Goal: Transaction & Acquisition: Purchase product/service

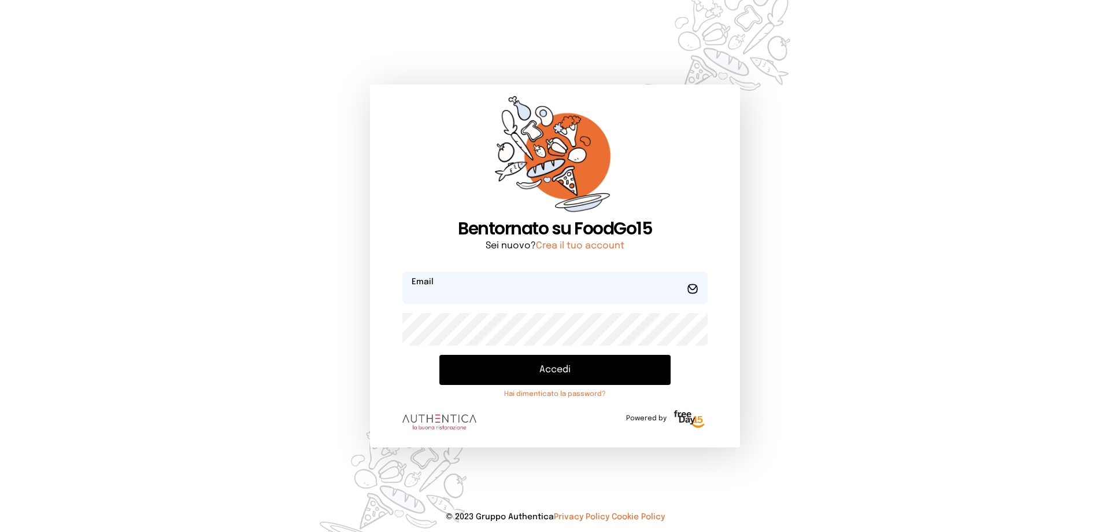
type input "**********"
click at [496, 376] on button "Accedi" at bounding box center [555, 370] width 231 height 30
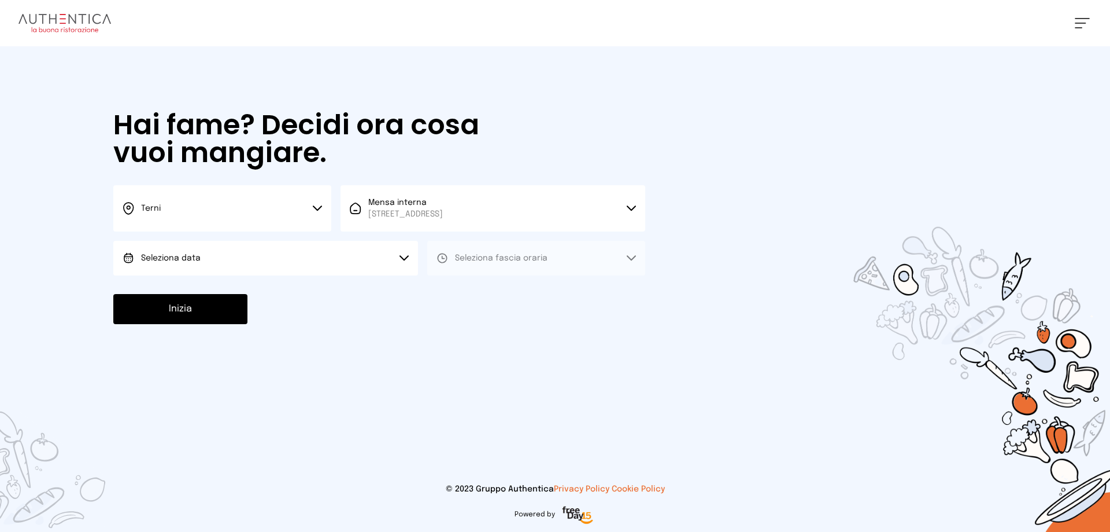
click at [230, 259] on button "Seleziona data" at bounding box center [265, 258] width 305 height 35
click at [235, 289] on li "[DATE], [DATE]" at bounding box center [265, 290] width 305 height 30
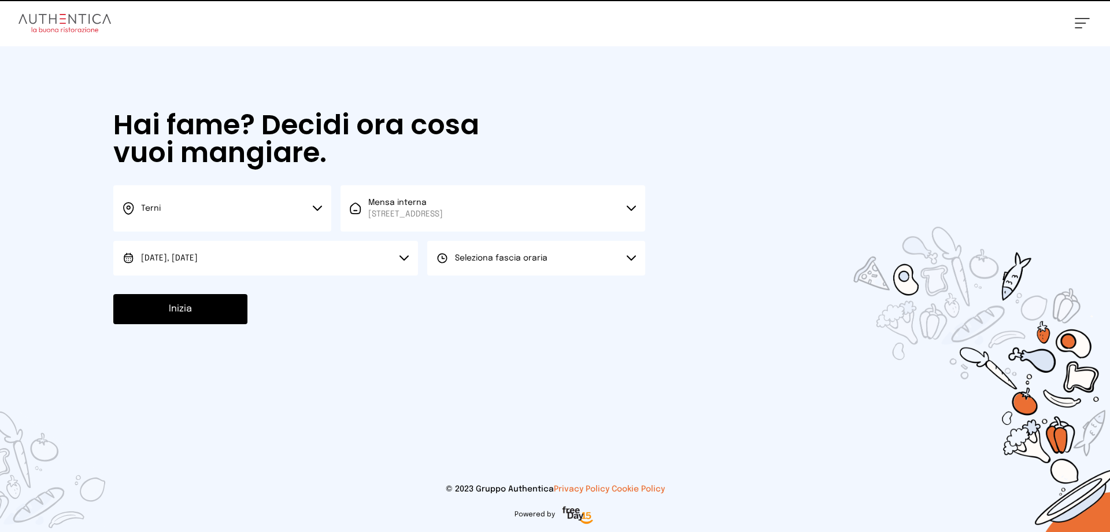
click at [526, 261] on span "Seleziona fascia oraria" at bounding box center [501, 258] width 93 height 8
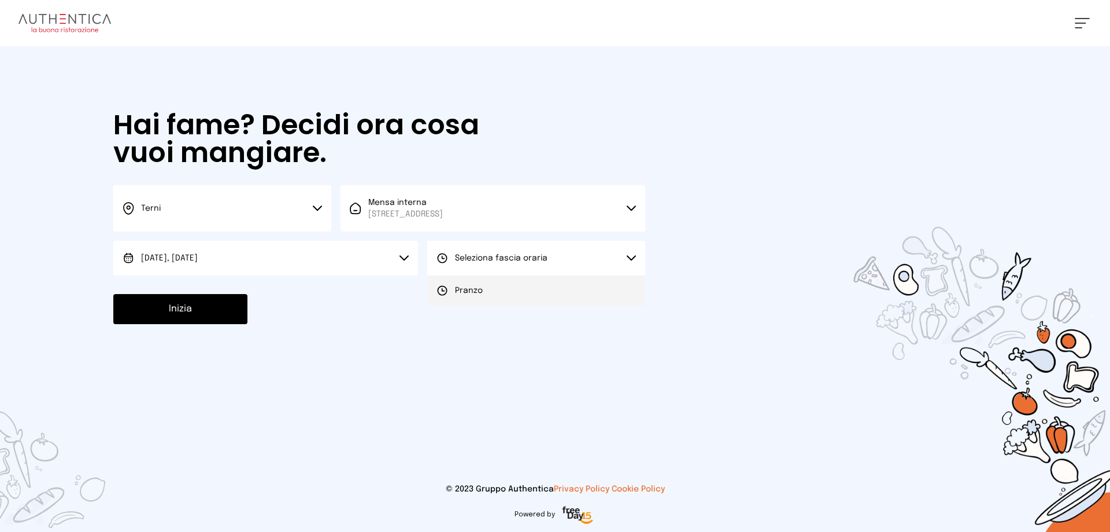
click at [522, 285] on li "Pranzo" at bounding box center [536, 290] width 218 height 30
click at [211, 311] on button "Inizia" at bounding box center [180, 309] width 134 height 30
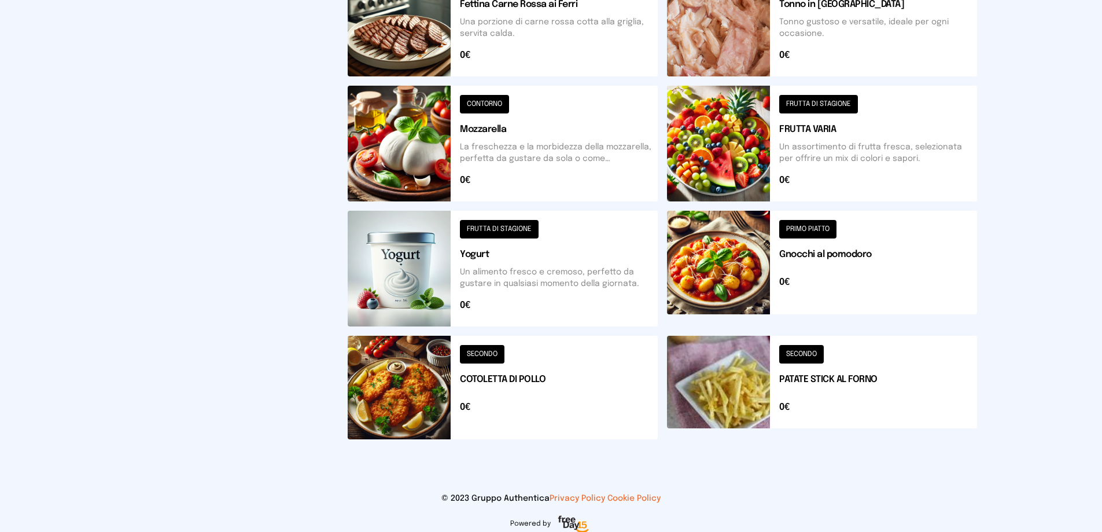
scroll to position [414, 0]
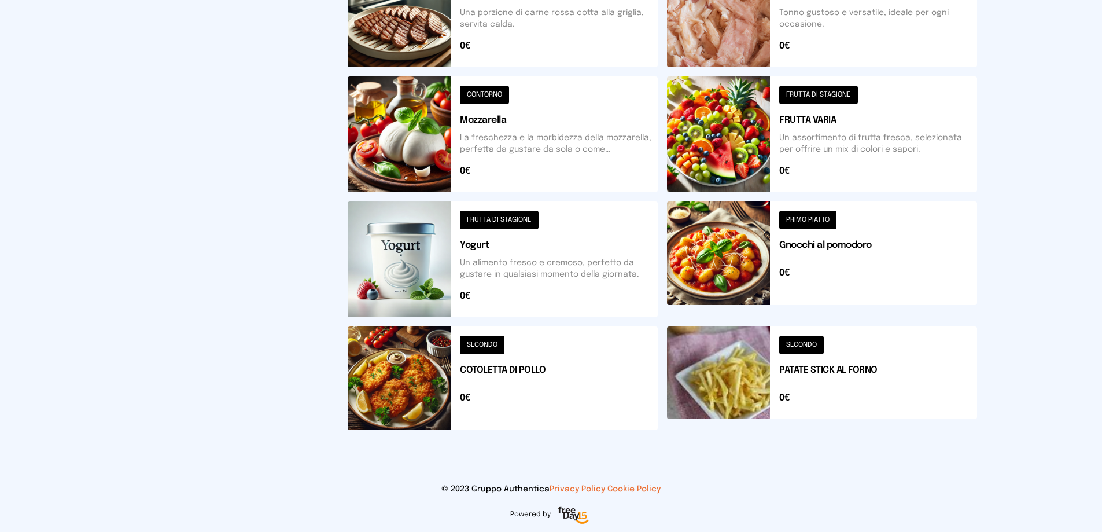
click at [835, 371] on button at bounding box center [822, 378] width 310 height 104
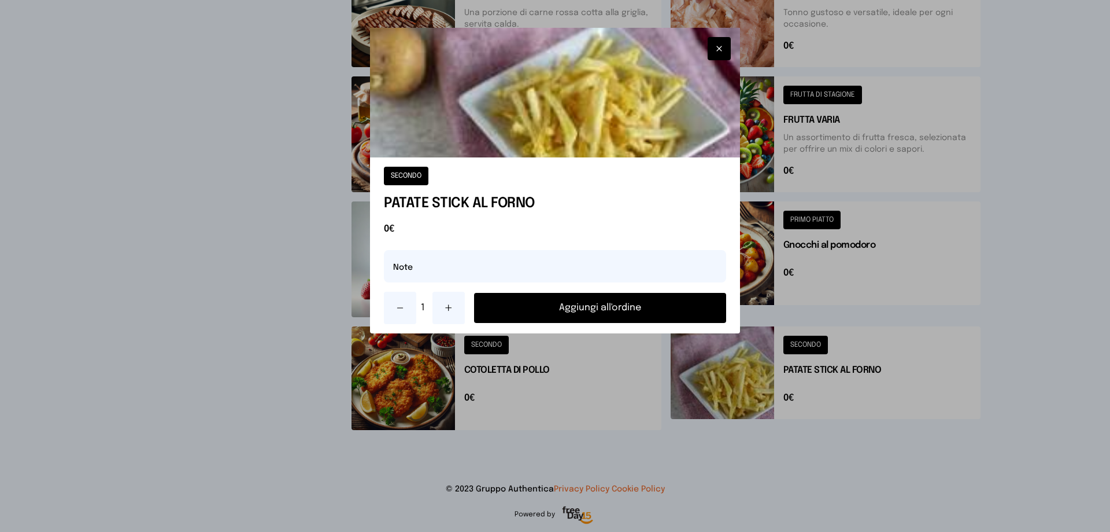
click at [550, 307] on button "Aggiungi all'ordine" at bounding box center [600, 308] width 252 height 30
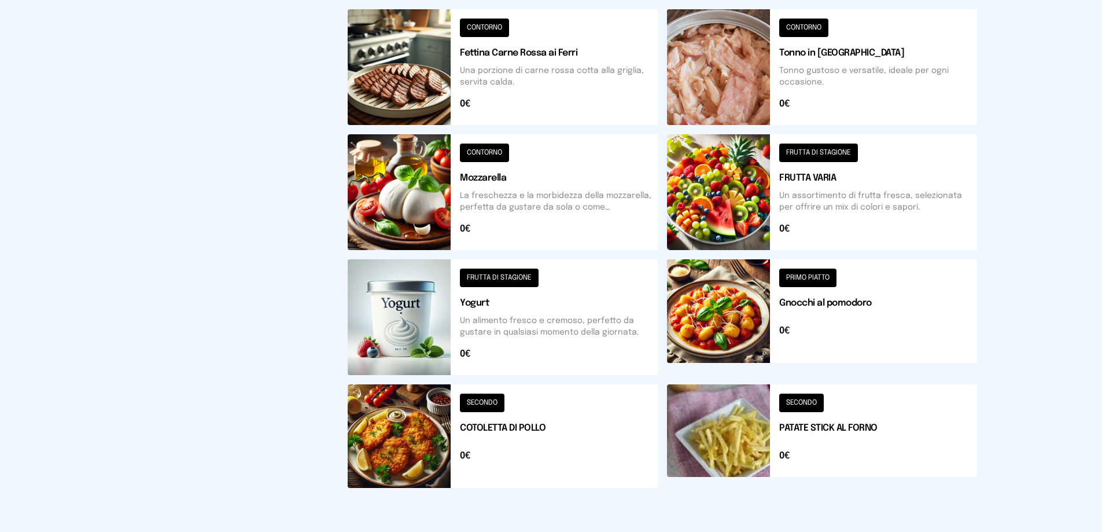
scroll to position [125, 0]
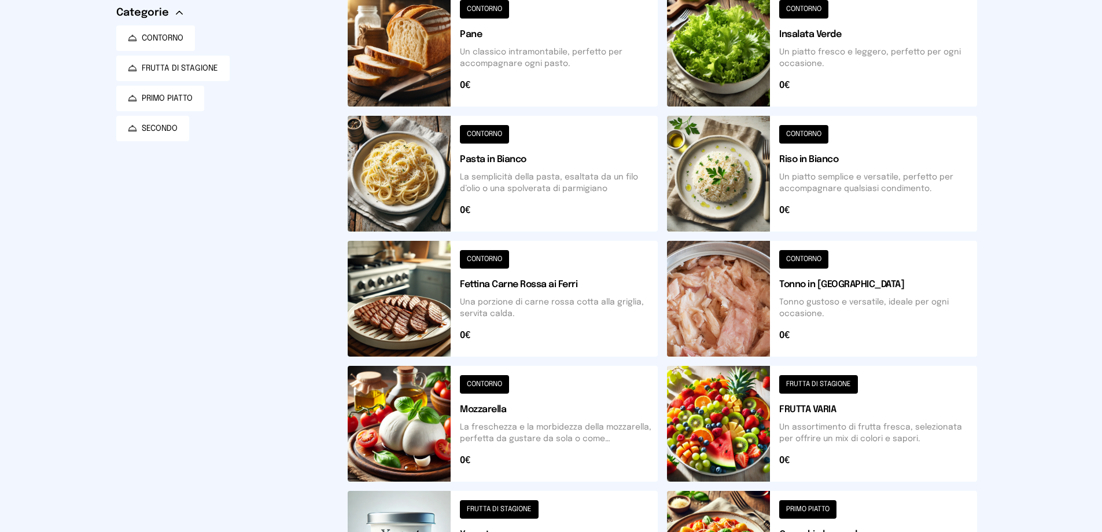
click at [867, 51] on button at bounding box center [822, 49] width 310 height 116
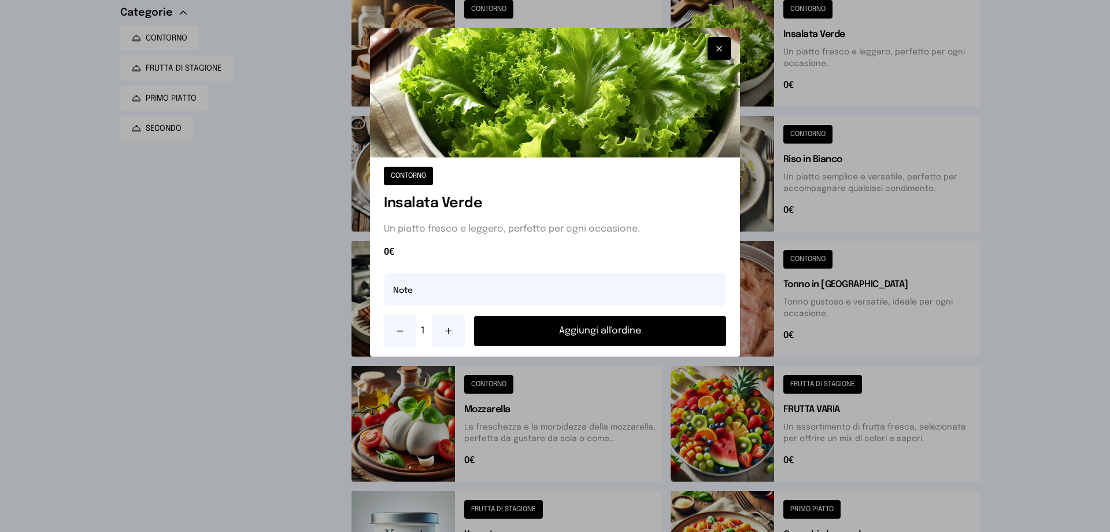
click at [594, 333] on button "Aggiungi all'ordine" at bounding box center [600, 331] width 252 height 30
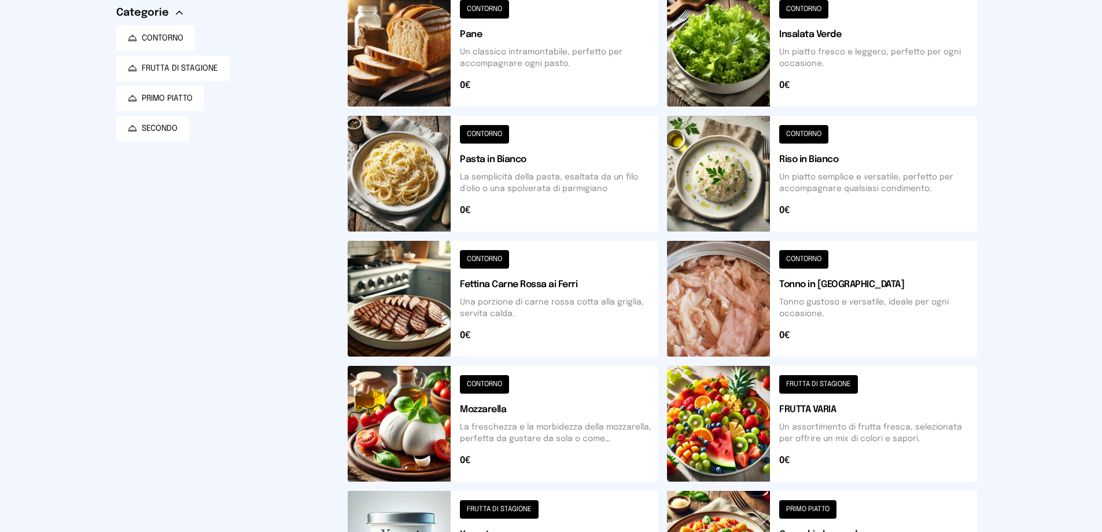
click at [839, 298] on button at bounding box center [822, 299] width 310 height 116
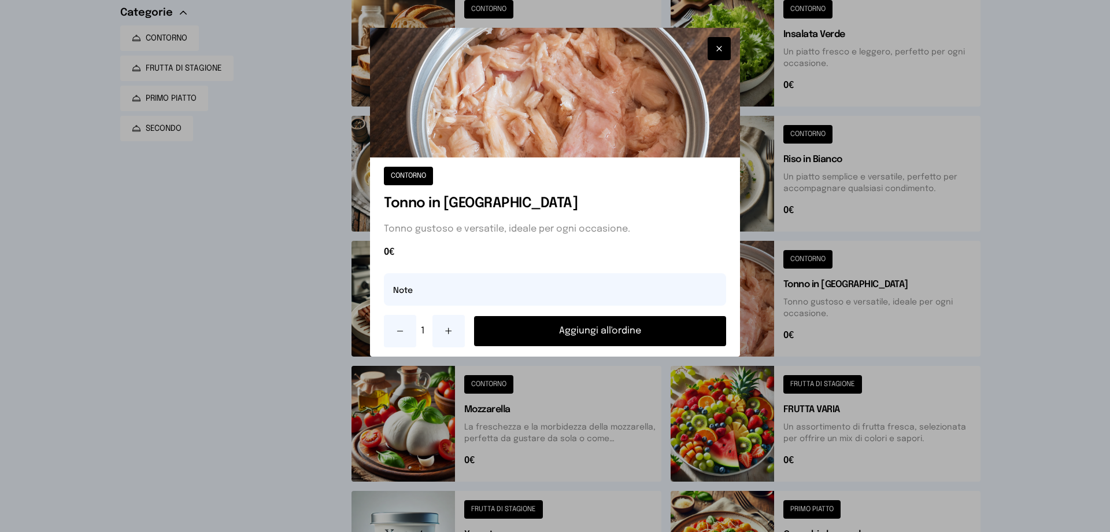
click at [583, 329] on button "Aggiungi all'ordine" at bounding box center [600, 331] width 252 height 30
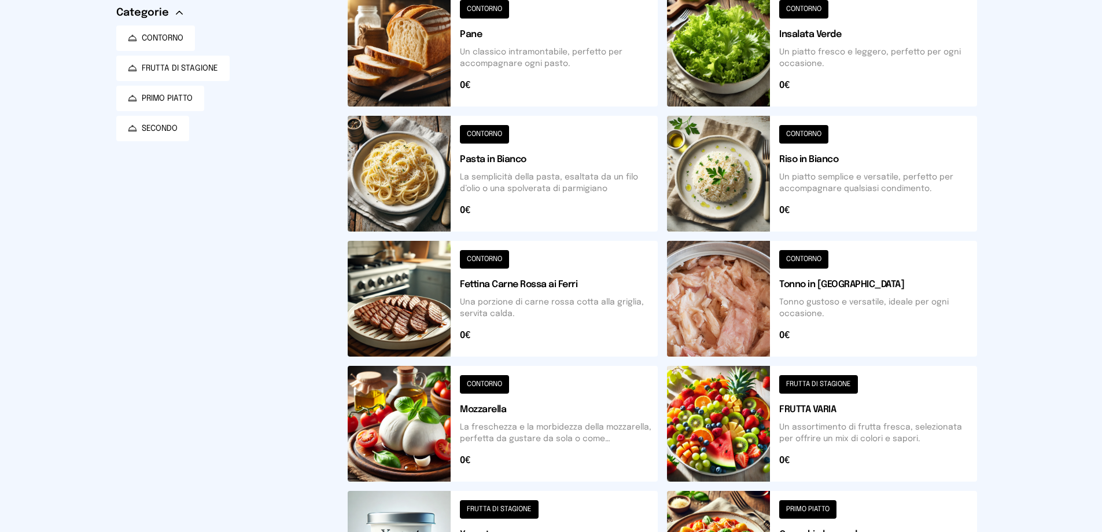
scroll to position [298, 0]
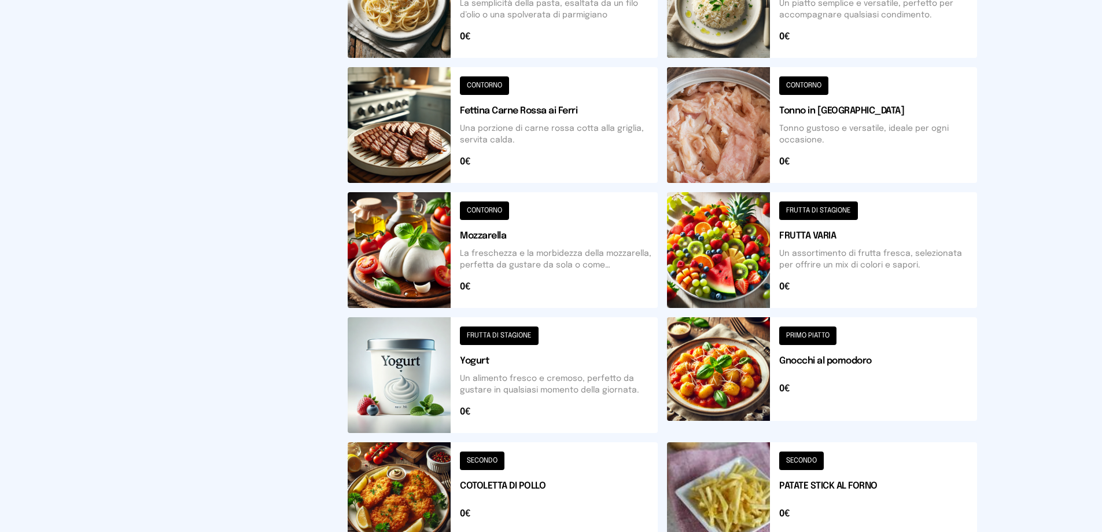
click at [551, 255] on button at bounding box center [503, 250] width 310 height 116
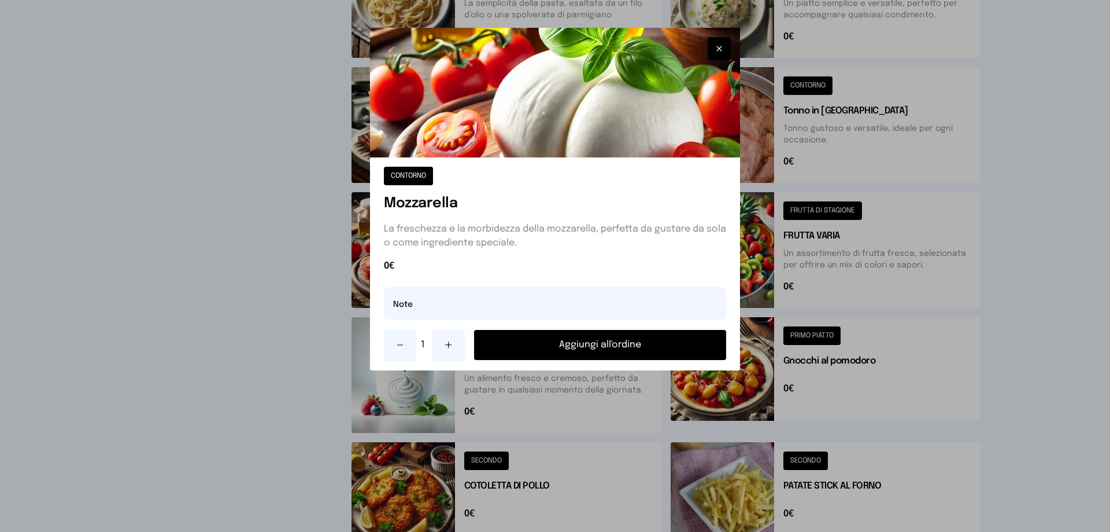
click at [602, 339] on button "Aggiungi all'ordine" at bounding box center [600, 345] width 252 height 30
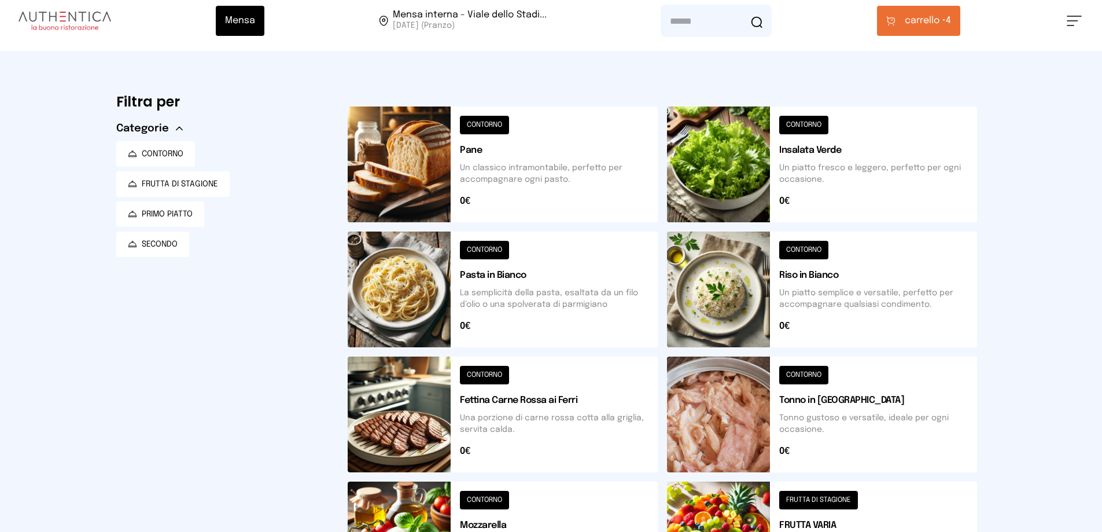
scroll to position [0, 0]
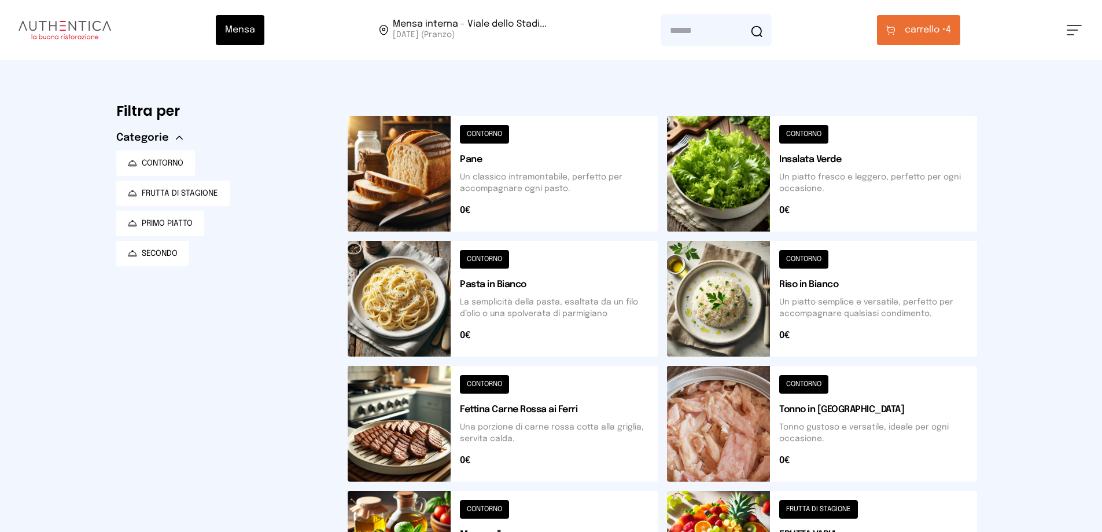
click at [935, 21] on button "carrello • 4" at bounding box center [918, 30] width 83 height 30
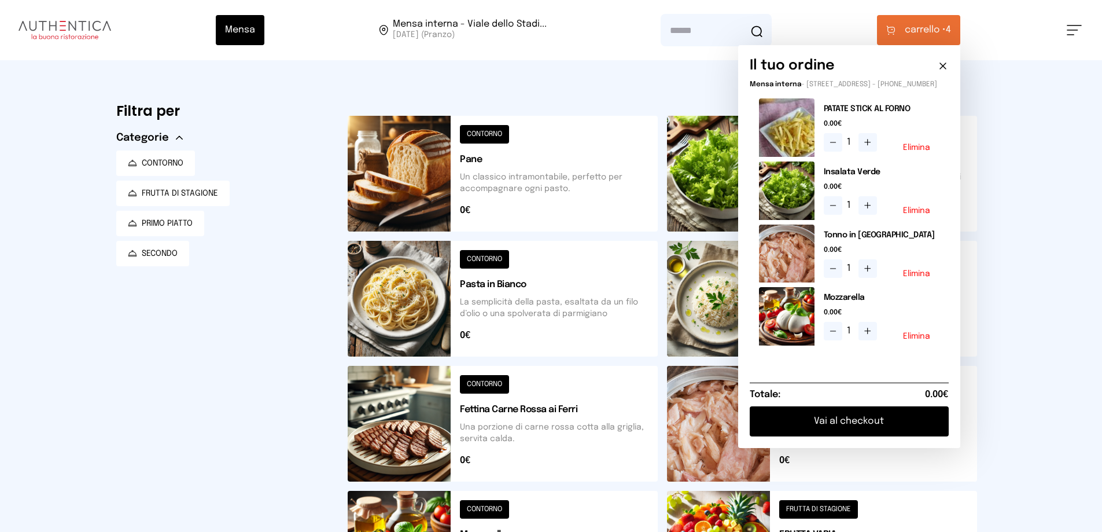
click at [1064, 425] on div "Mensa Mensa interna - Viale dello Stadi... [DATE] ([GEOGRAPHIC_DATA]) [GEOGRAPH…" at bounding box center [551, 473] width 1102 height 946
click at [246, 383] on div "Filtra per Categorie CONTORNO FRUTTA DI STAGIONE PRIMO PIATTO SECONDO" at bounding box center [222, 475] width 213 height 756
click at [946, 67] on icon at bounding box center [943, 66] width 6 height 6
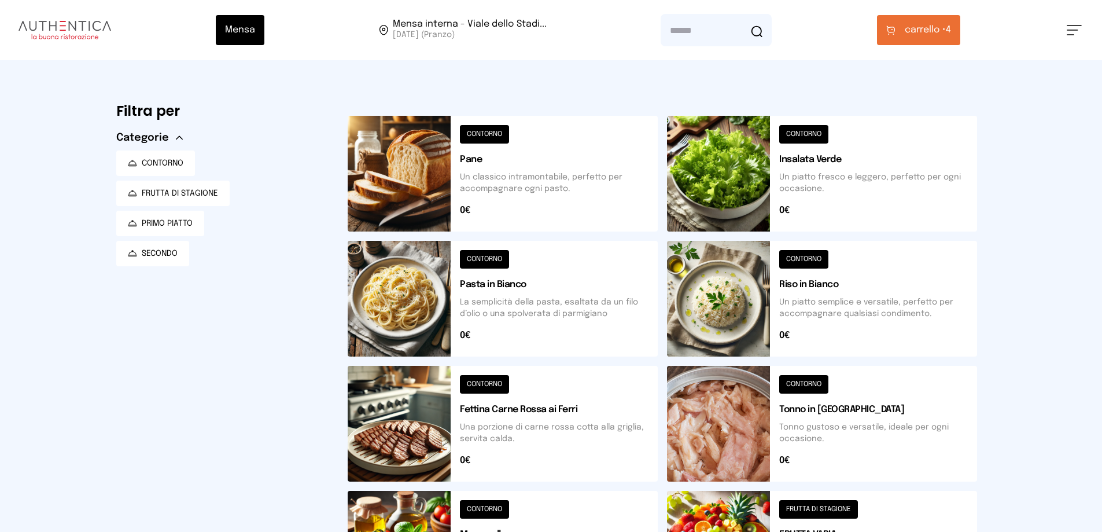
click at [935, 29] on span "carrello •" at bounding box center [925, 30] width 41 height 14
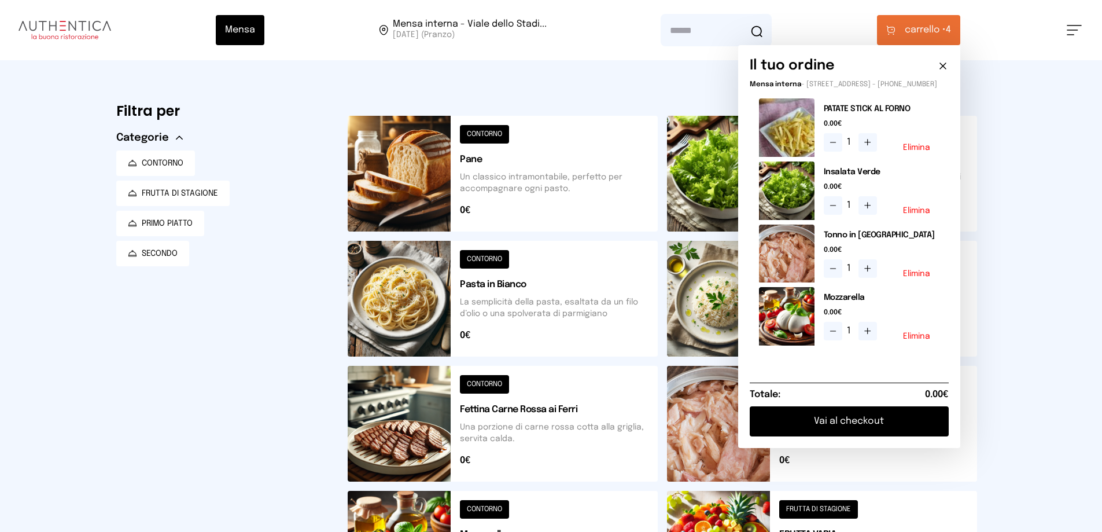
click at [863, 429] on button "Vai al checkout" at bounding box center [849, 421] width 199 height 30
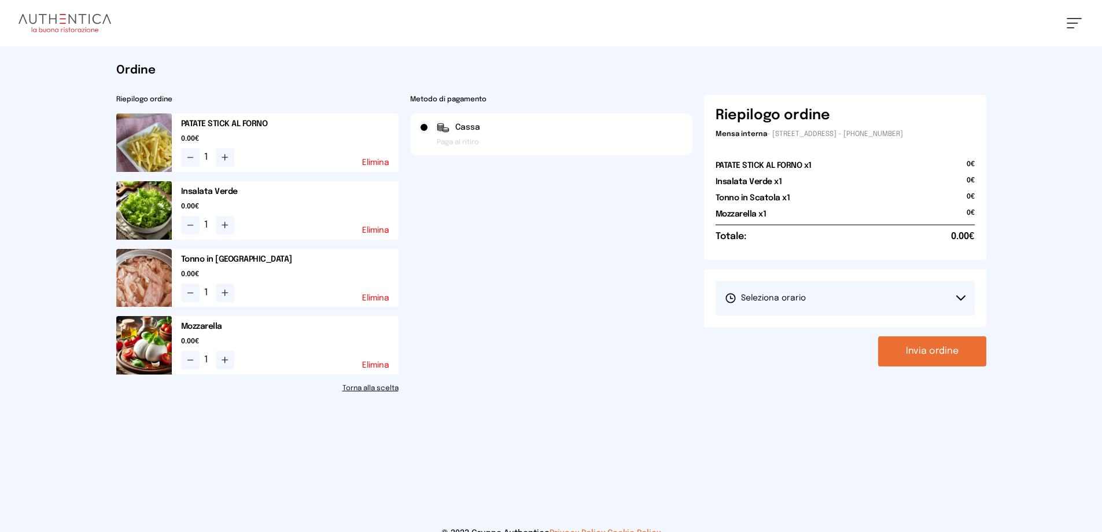
click at [951, 297] on button "Seleziona orario" at bounding box center [844, 297] width 259 height 35
click at [762, 327] on span "1° Turno (13:00 - 15:00)" at bounding box center [768, 330] width 87 height 12
click at [925, 345] on button "Invia ordine" at bounding box center [932, 351] width 108 height 30
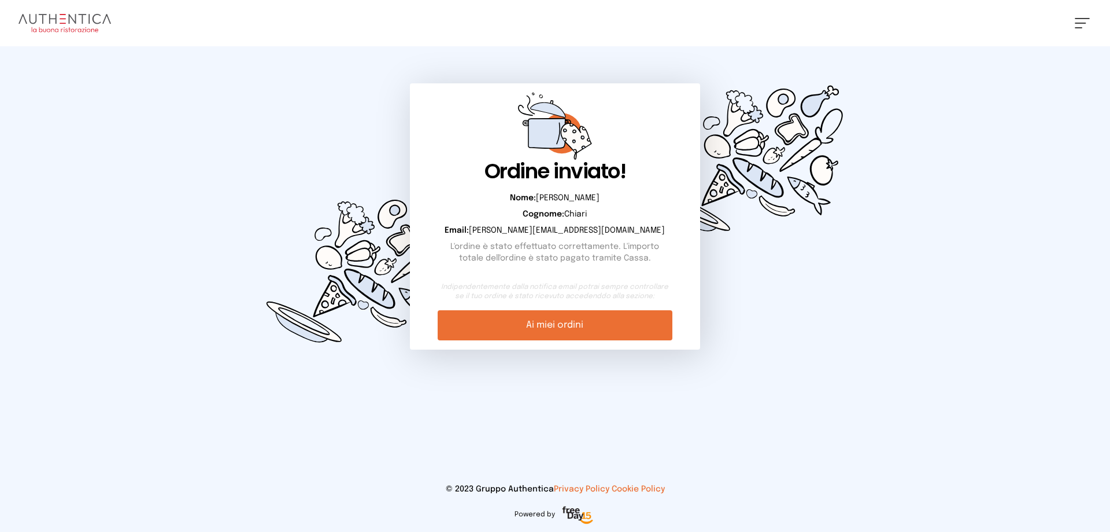
click at [526, 323] on link "Ai miei ordini" at bounding box center [555, 325] width 234 height 30
